Goal: Task Accomplishment & Management: Manage account settings

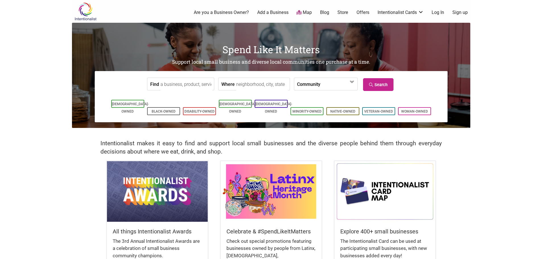
click at [440, 11] on link "Log In" at bounding box center [438, 12] width 13 height 6
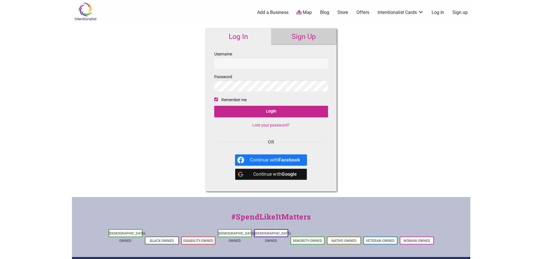
click at [232, 65] on input "Username" at bounding box center [271, 63] width 114 height 11
type input "ecvanbemmel"
click at [214, 106] on input "Login" at bounding box center [271, 112] width 114 height 12
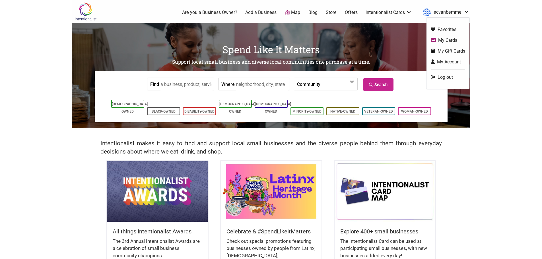
click at [451, 13] on link "ecvanbemmel" at bounding box center [445, 12] width 50 height 10
click at [450, 63] on link "My Account" at bounding box center [448, 62] width 34 height 7
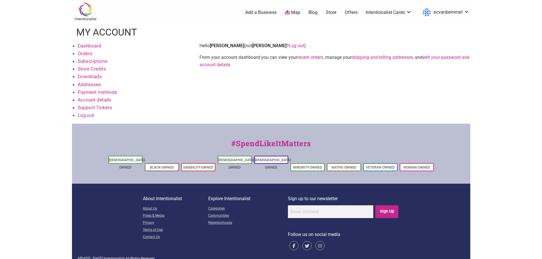
click at [447, 56] on link "edit your password and account details" at bounding box center [335, 61] width 270 height 13
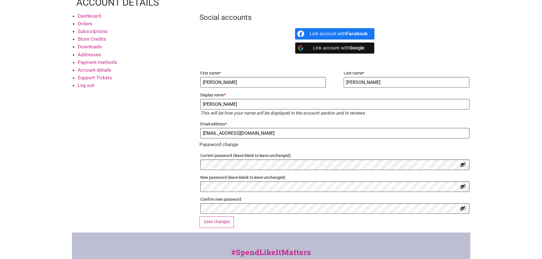
scroll to position [57, 0]
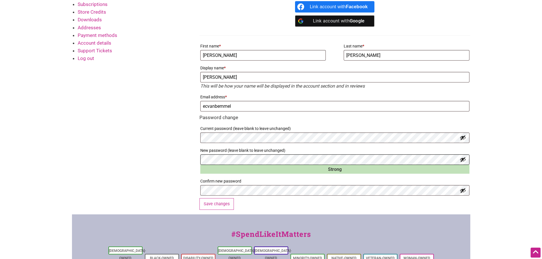
click at [158, 159] on div "Dashboard Orders Subscriptions Store Credits Downloads Addresses Payment method…" at bounding box center [271, 100] width 399 height 230
click at [172, 187] on div "Dashboard Orders Subscriptions Store Credits Downloads Addresses Payment method…" at bounding box center [271, 100] width 399 height 230
click at [219, 204] on button "Save changes" at bounding box center [217, 204] width 35 height 12
click at [256, 107] on input "ecvanbemmel" at bounding box center [334, 106] width 269 height 11
type input "ecvanbemmel@gmail.com"
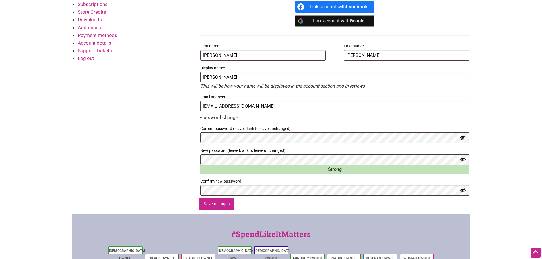
click at [206, 204] on button "Save changes" at bounding box center [217, 204] width 35 height 12
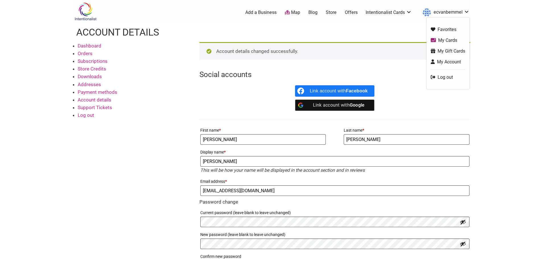
click at [442, 80] on ul "Favorites My Cards My Gift Cards My Account Log out" at bounding box center [448, 53] width 43 height 71
click at [442, 79] on link "Log out" at bounding box center [448, 77] width 34 height 7
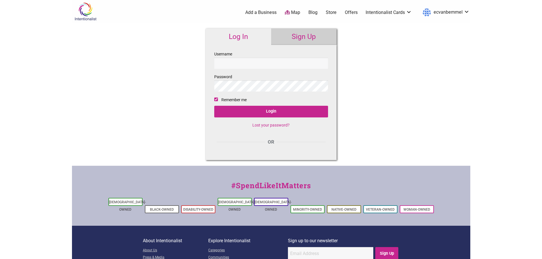
click at [170, 59] on div "Intentionalist Spend like it matters 0 Add a Business Map Blog Store Offers Int…" at bounding box center [271, 154] width 399 height 309
click at [246, 59] on input "Username" at bounding box center [271, 63] width 114 height 11
type input "ecvanbemmel"
click at [285, 114] on input "Login" at bounding box center [271, 112] width 114 height 12
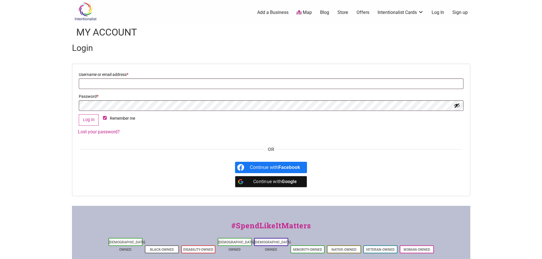
drag, startPoint x: 226, startPoint y: 43, endPoint x: 219, endPoint y: 45, distance: 7.8
click at [226, 43] on h2 "Login" at bounding box center [271, 48] width 399 height 12
click at [159, 86] on input "Username or email address * Required" at bounding box center [271, 84] width 385 height 11
type input "ecvanbemmel"
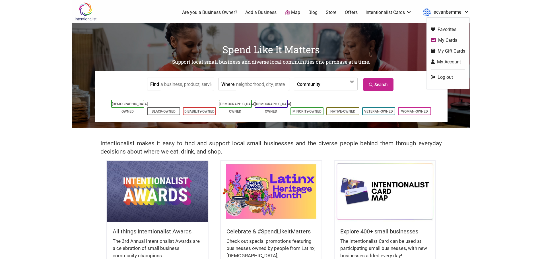
click at [444, 79] on link "Log out" at bounding box center [448, 77] width 34 height 7
